Goal: Task Accomplishment & Management: Complete application form

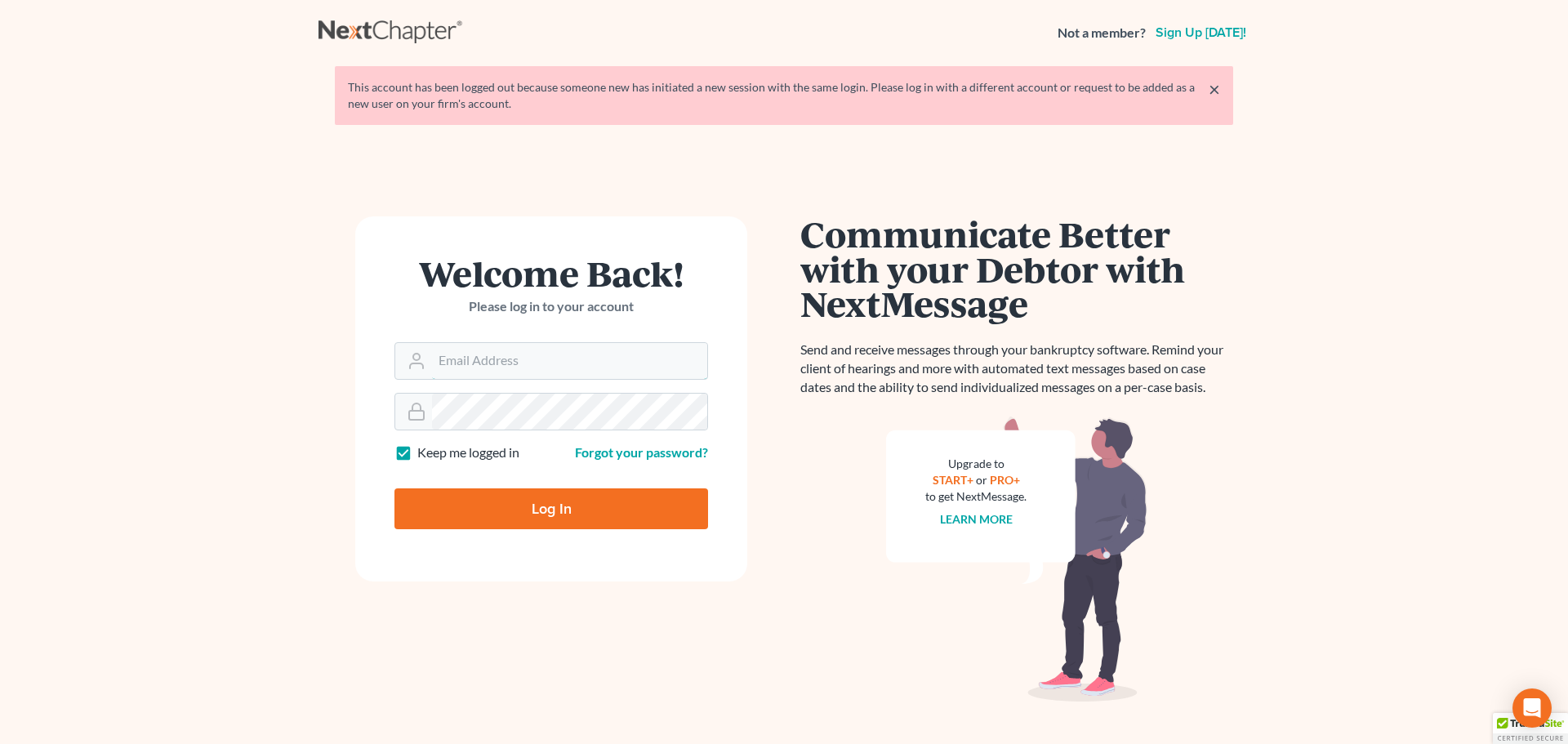
type input "[EMAIL_ADDRESS][DOMAIN_NAME]"
click at [526, 509] on input "Log In" at bounding box center [551, 509] width 314 height 41
type input "Thinking..."
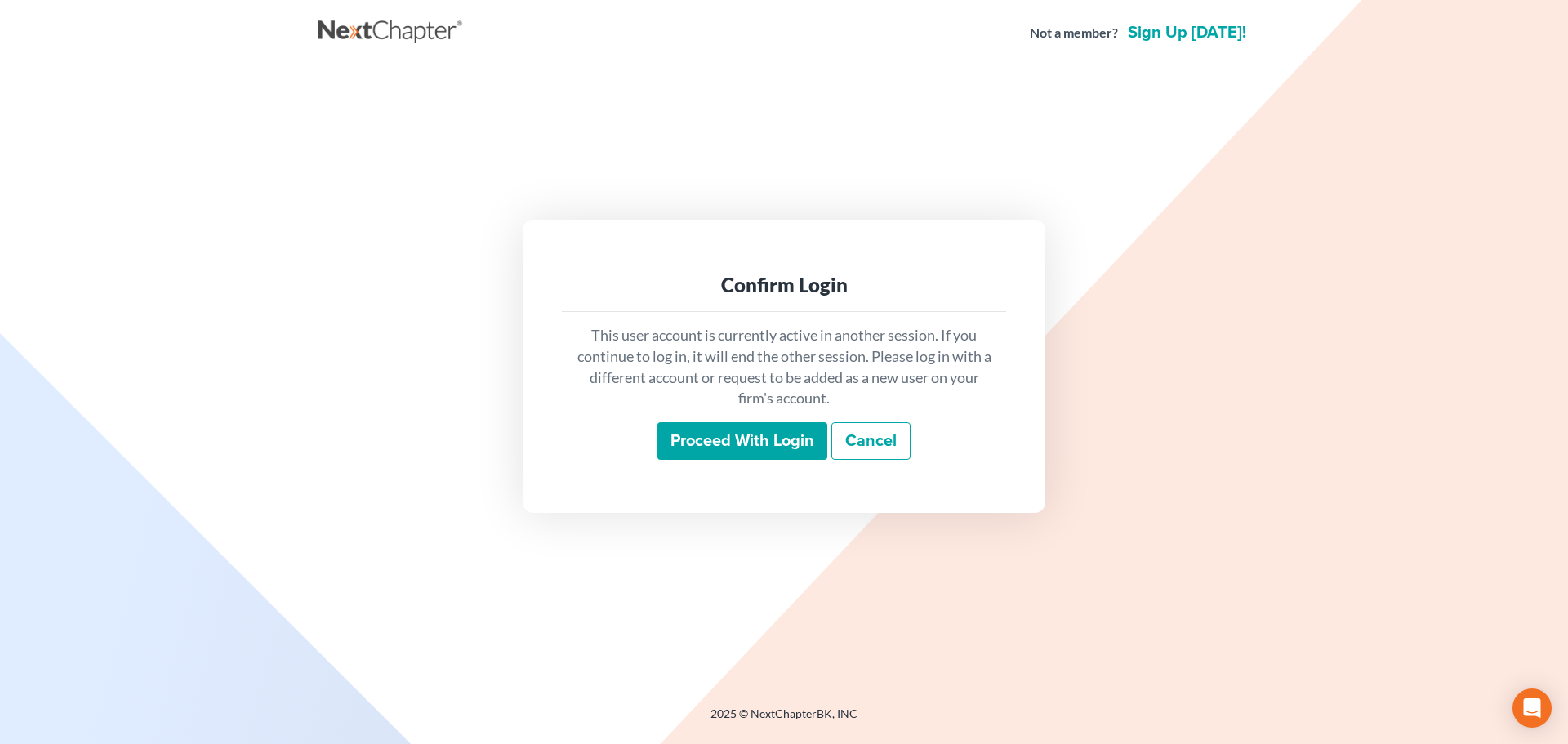
click at [741, 443] on input "Proceed with login" at bounding box center [742, 441] width 170 height 38
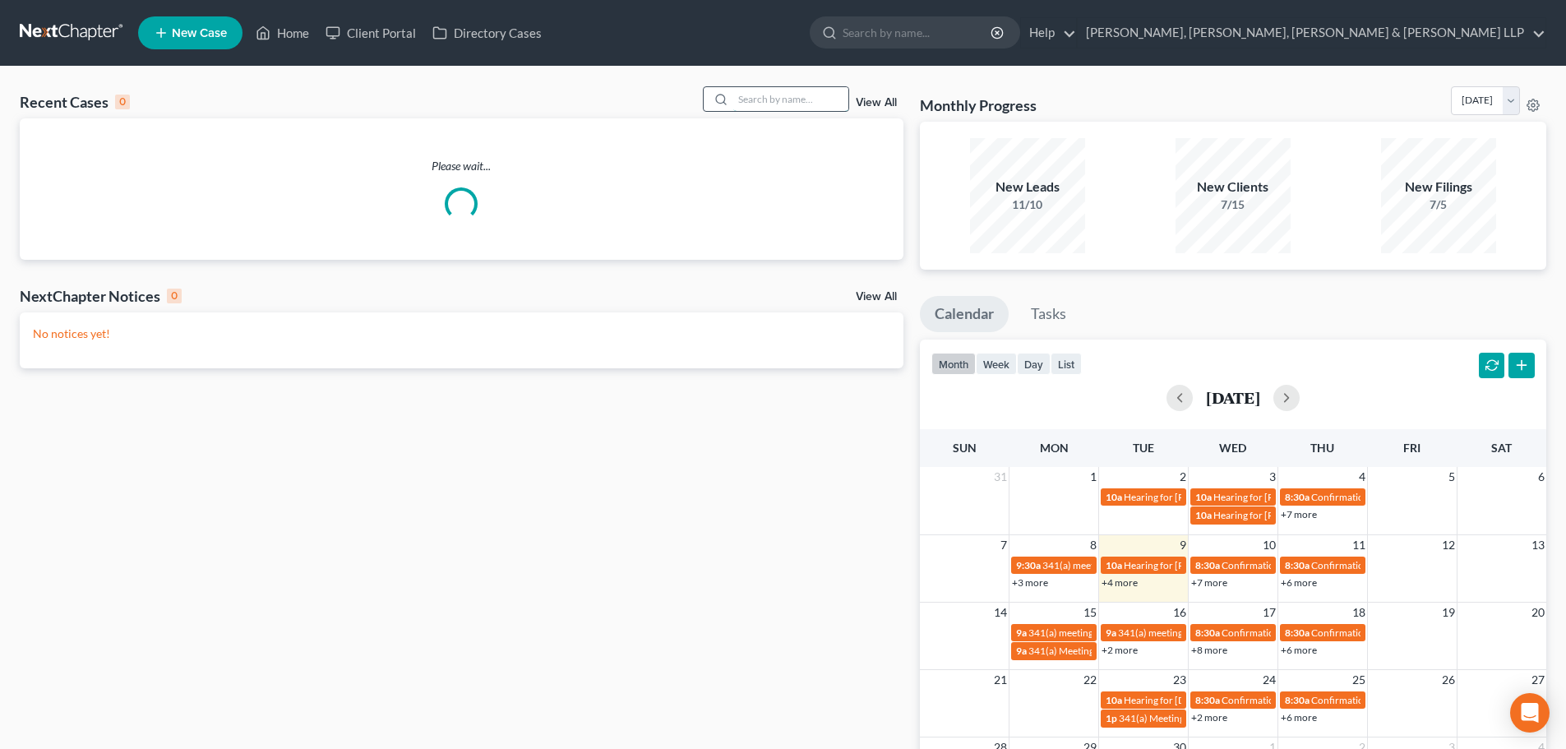
click at [770, 101] on input "search" at bounding box center [790, 99] width 115 height 24
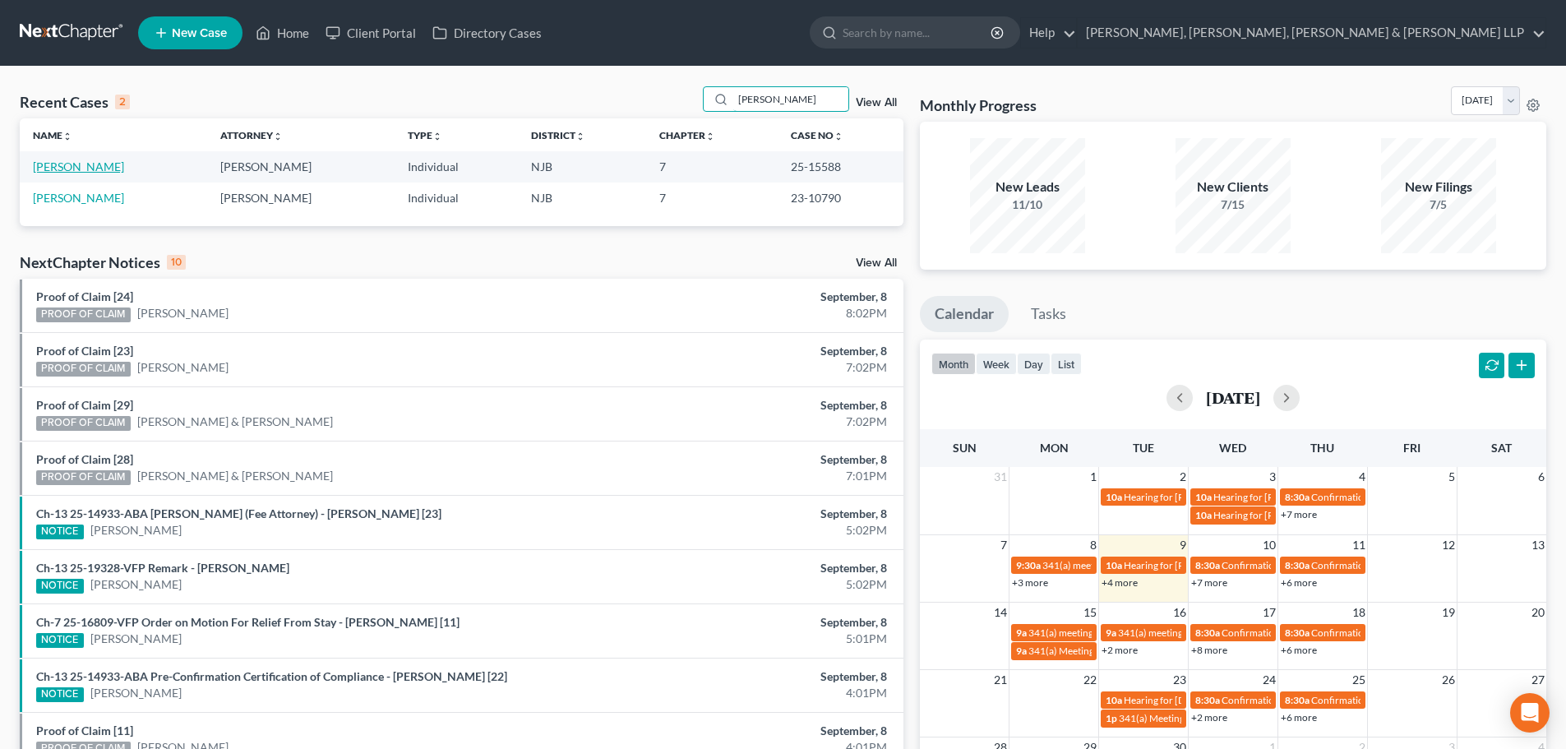
type input "[PERSON_NAME]"
click at [98, 171] on link "[PERSON_NAME]" at bounding box center [78, 166] width 91 height 14
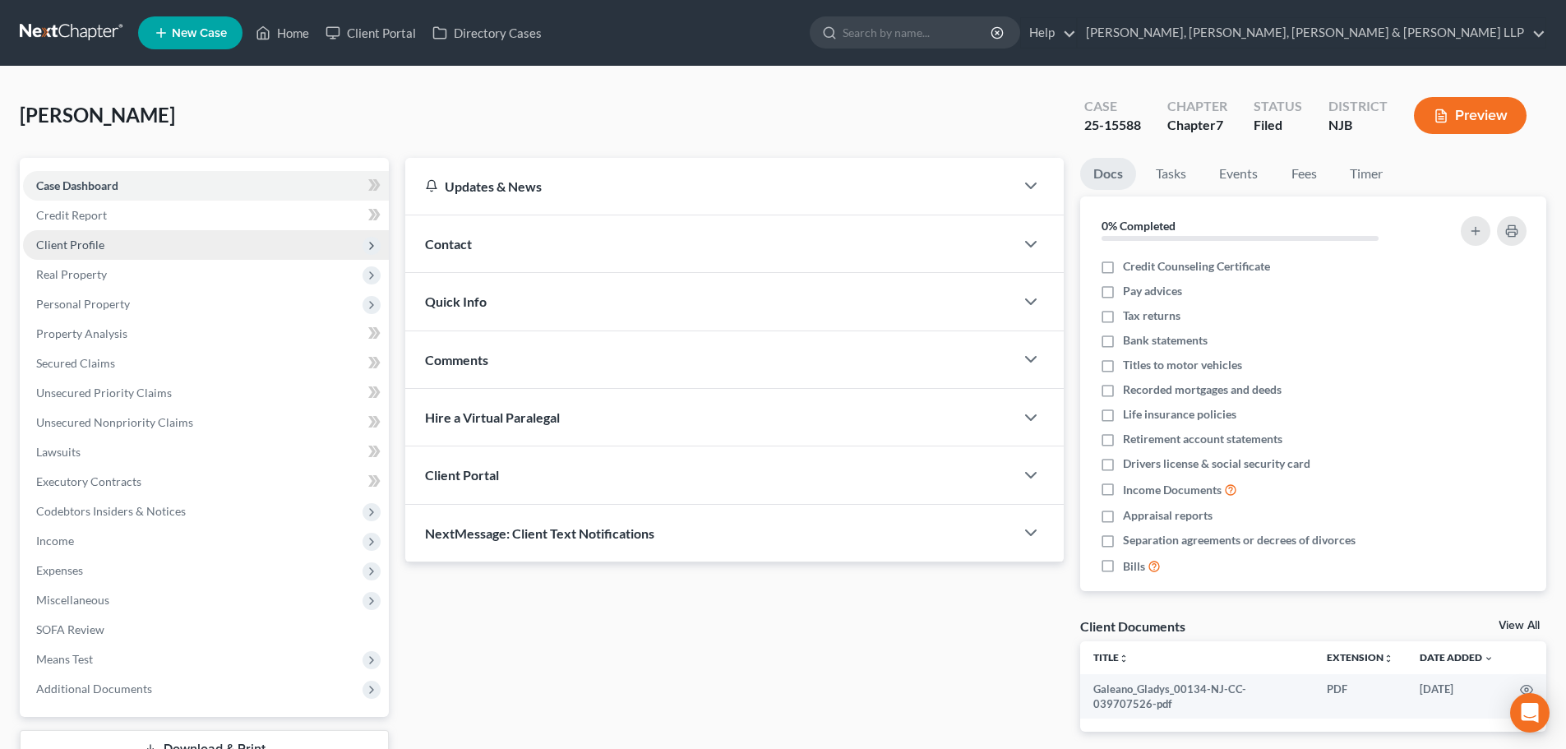
click at [113, 244] on span "Client Profile" at bounding box center [206, 245] width 366 height 30
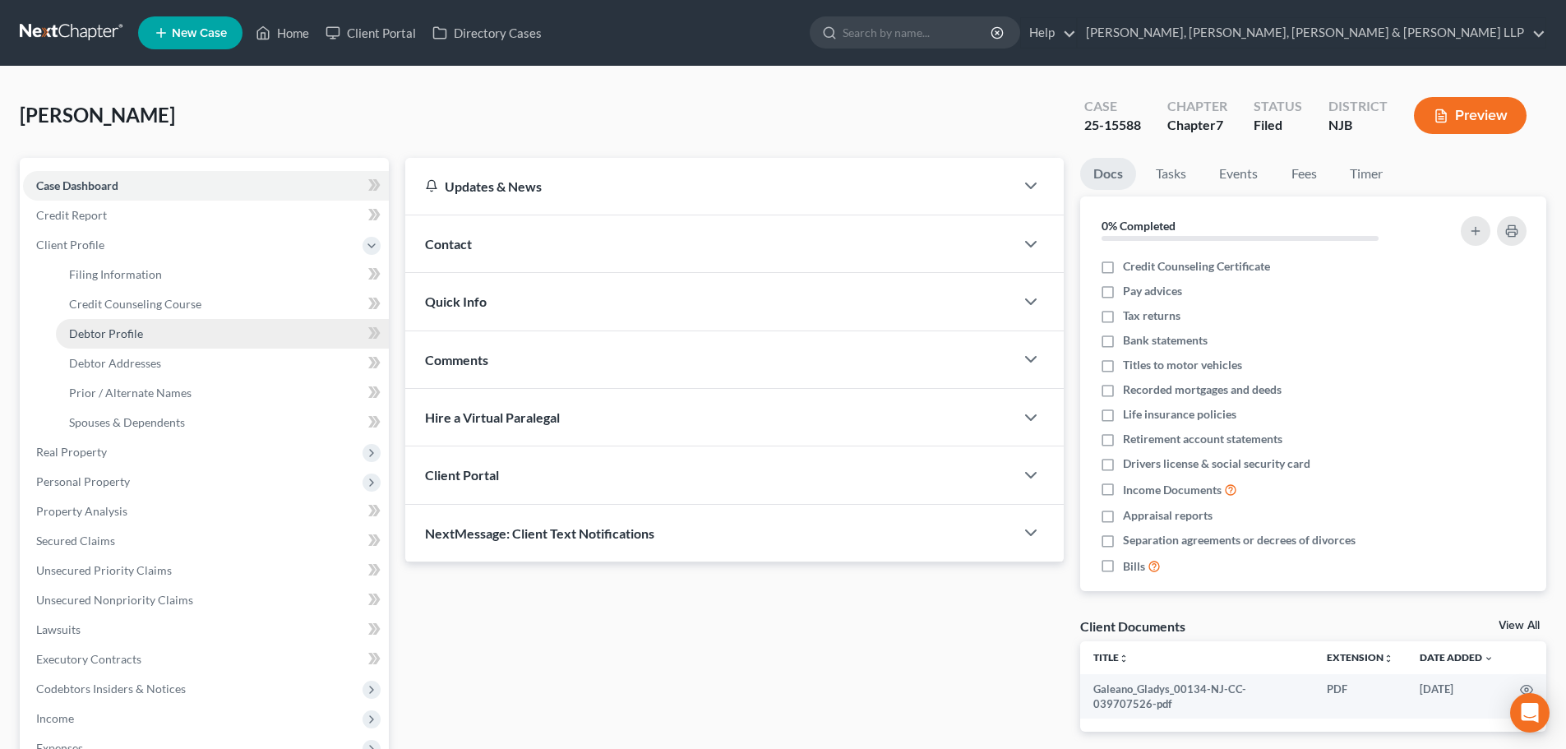
click at [139, 336] on span "Debtor Profile" at bounding box center [106, 333] width 74 height 14
select select "0"
